Goal: Transaction & Acquisition: Subscribe to service/newsletter

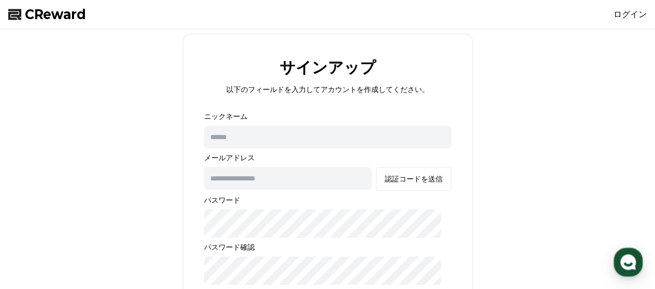
click at [53, 17] on span "CReward" at bounding box center [55, 14] width 61 height 17
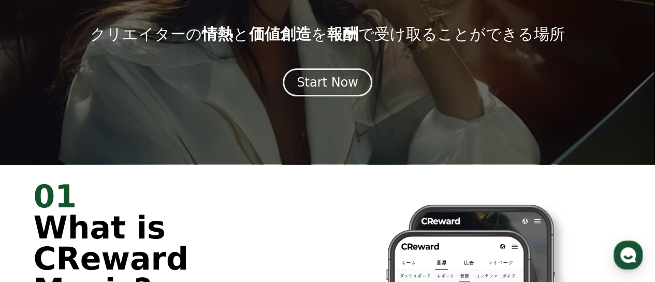
scroll to position [52, 0]
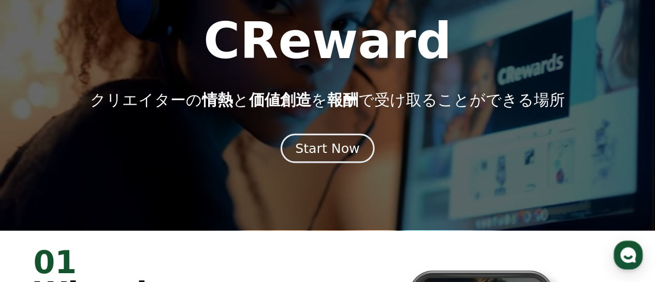
click at [319, 157] on div "Start Now" at bounding box center [327, 148] width 64 height 18
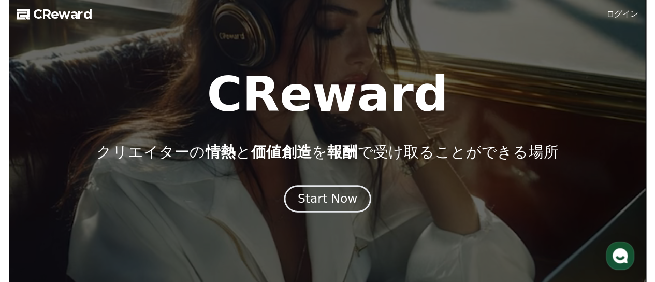
scroll to position [52, 0]
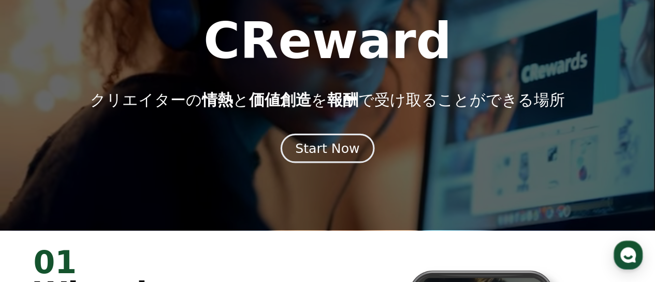
click at [322, 149] on button "Start Now" at bounding box center [328, 149] width 94 height 30
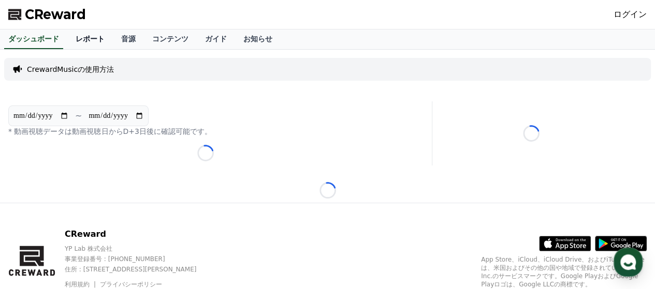
click at [98, 42] on link "レポート" at bounding box center [90, 40] width 46 height 20
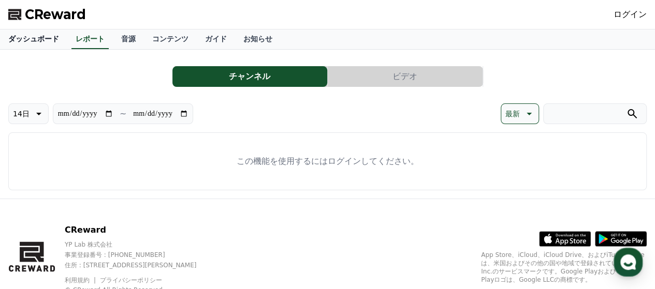
click at [30, 48] on link "ダッシュボード" at bounding box center [33, 40] width 67 height 20
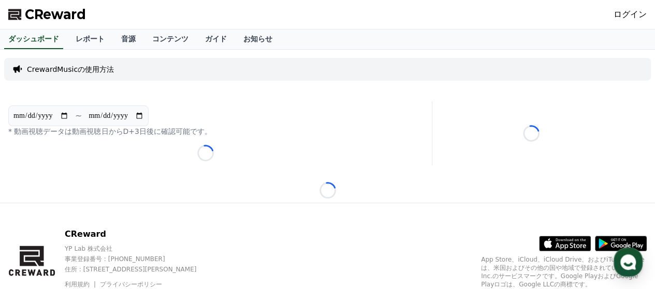
drag, startPoint x: 167, startPoint y: 66, endPoint x: 154, endPoint y: 64, distance: 13.0
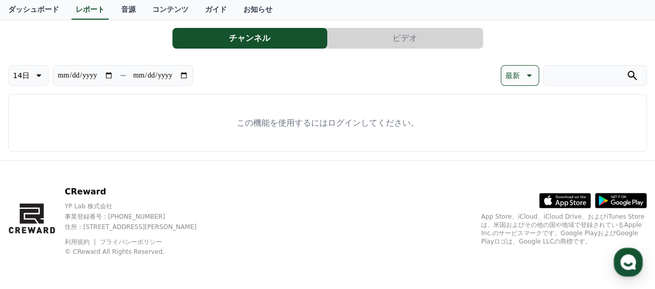
scroll to position [104, 0]
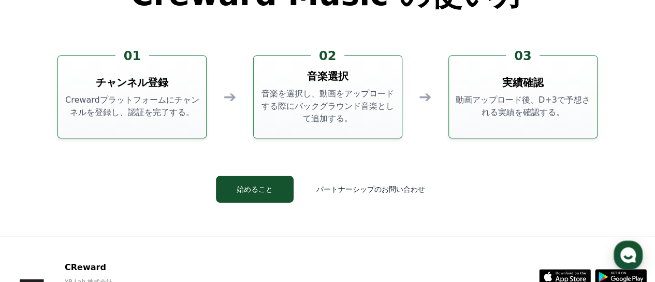
scroll to position [2744, 0]
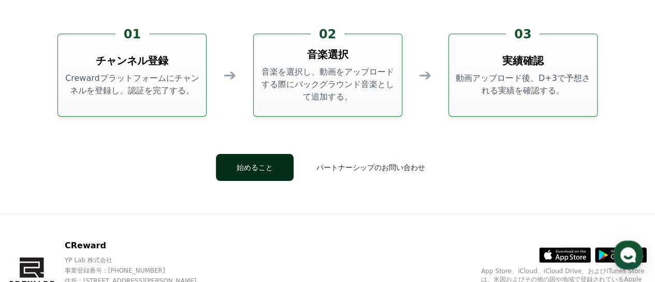
click at [249, 181] on button "始めること" at bounding box center [255, 167] width 78 height 27
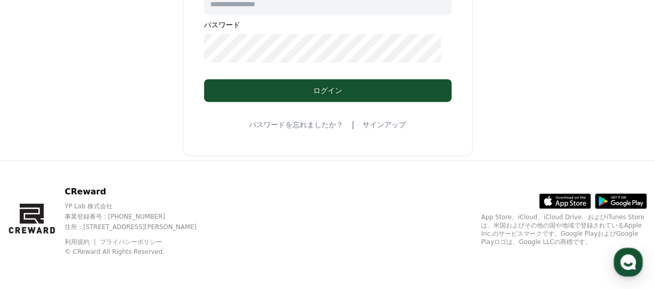
scroll to position [259, 0]
click at [385, 93] on div "ログイン Googleでログイン or メールアドレス パスワード ログイン パスワードを忘れましたか？ | サインアップ" at bounding box center [328, 9] width 290 height 295
click at [384, 120] on link "サインアップ" at bounding box center [383, 125] width 43 height 10
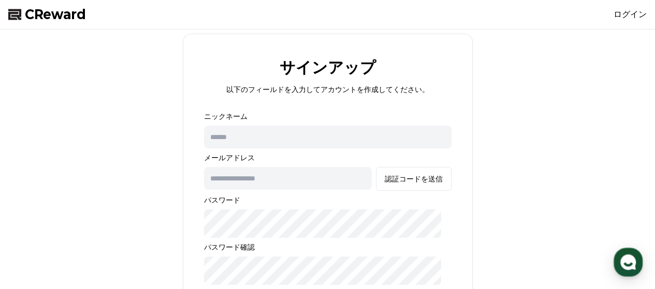
click at [268, 149] on input "text" at bounding box center [328, 137] width 248 height 23
paste input "**********"
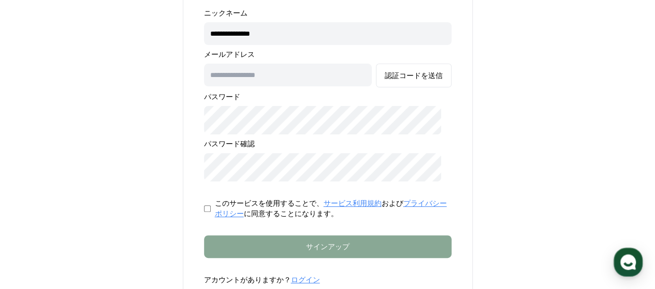
type input "**********"
click at [231, 86] on input "text" at bounding box center [288, 75] width 168 height 23
type input "*"
type input "**********"
click at [147, 109] on div "**********" at bounding box center [327, 120] width 647 height 381
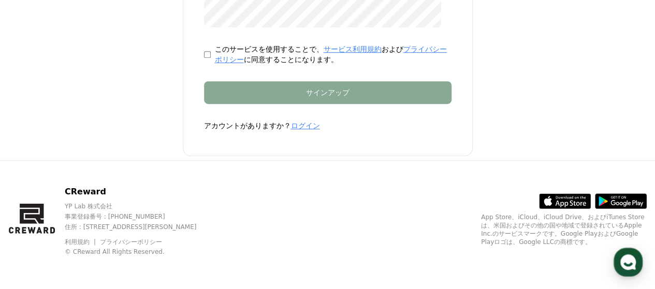
scroll to position [378, 0]
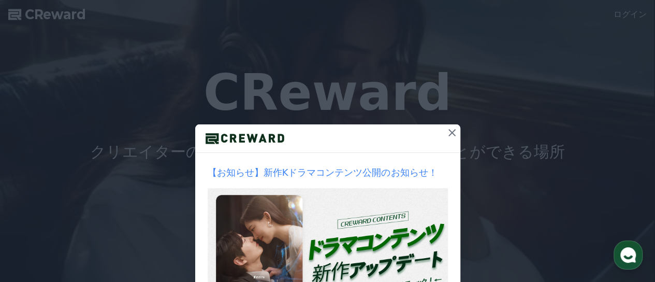
click at [458, 139] on icon at bounding box center [452, 132] width 12 height 12
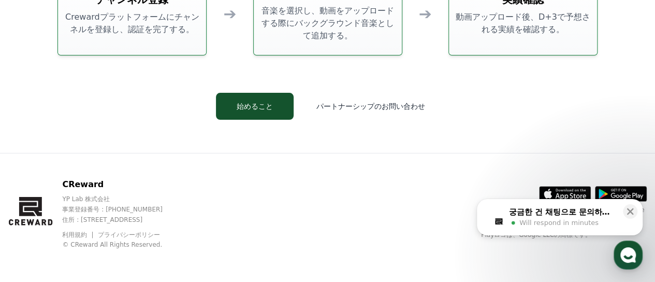
scroll to position [2906, 0]
click at [104, 205] on p "事業登録番号 : [PHONE_NUMBER]" at bounding box center [122, 209] width 121 height 8
click at [555, 193] on icon at bounding box center [570, 196] width 31 height 7
click at [615, 186] on icon at bounding box center [621, 194] width 52 height 16
